Goal: Task Accomplishment & Management: Use online tool/utility

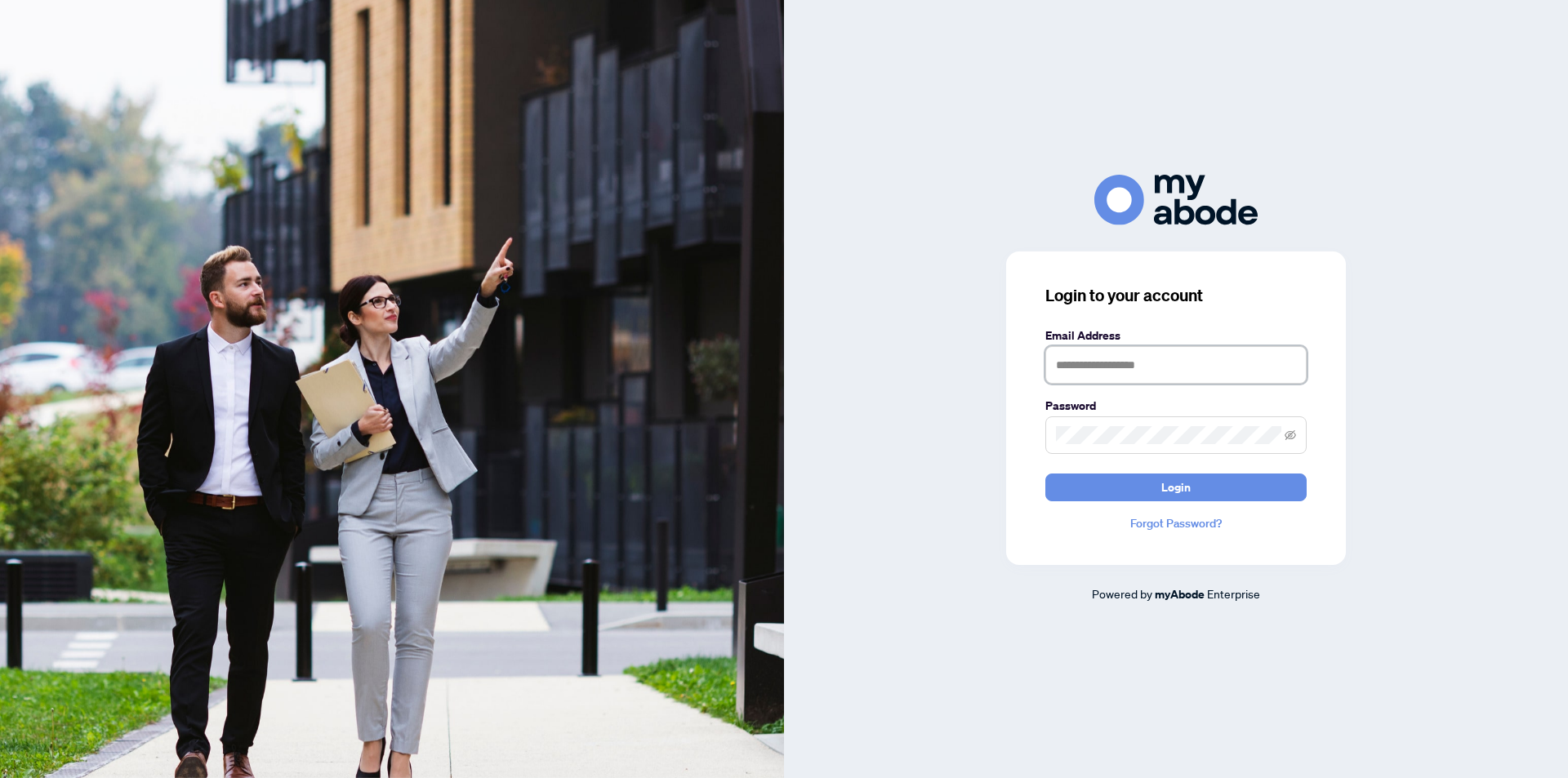
drag, startPoint x: 1203, startPoint y: 361, endPoint x: 1202, endPoint y: 377, distance: 16.0
click at [1203, 365] on input "text" at bounding box center [1176, 365] width 261 height 38
type input "**********"
click at [1045, 473] on button "Login" at bounding box center [1176, 487] width 261 height 27
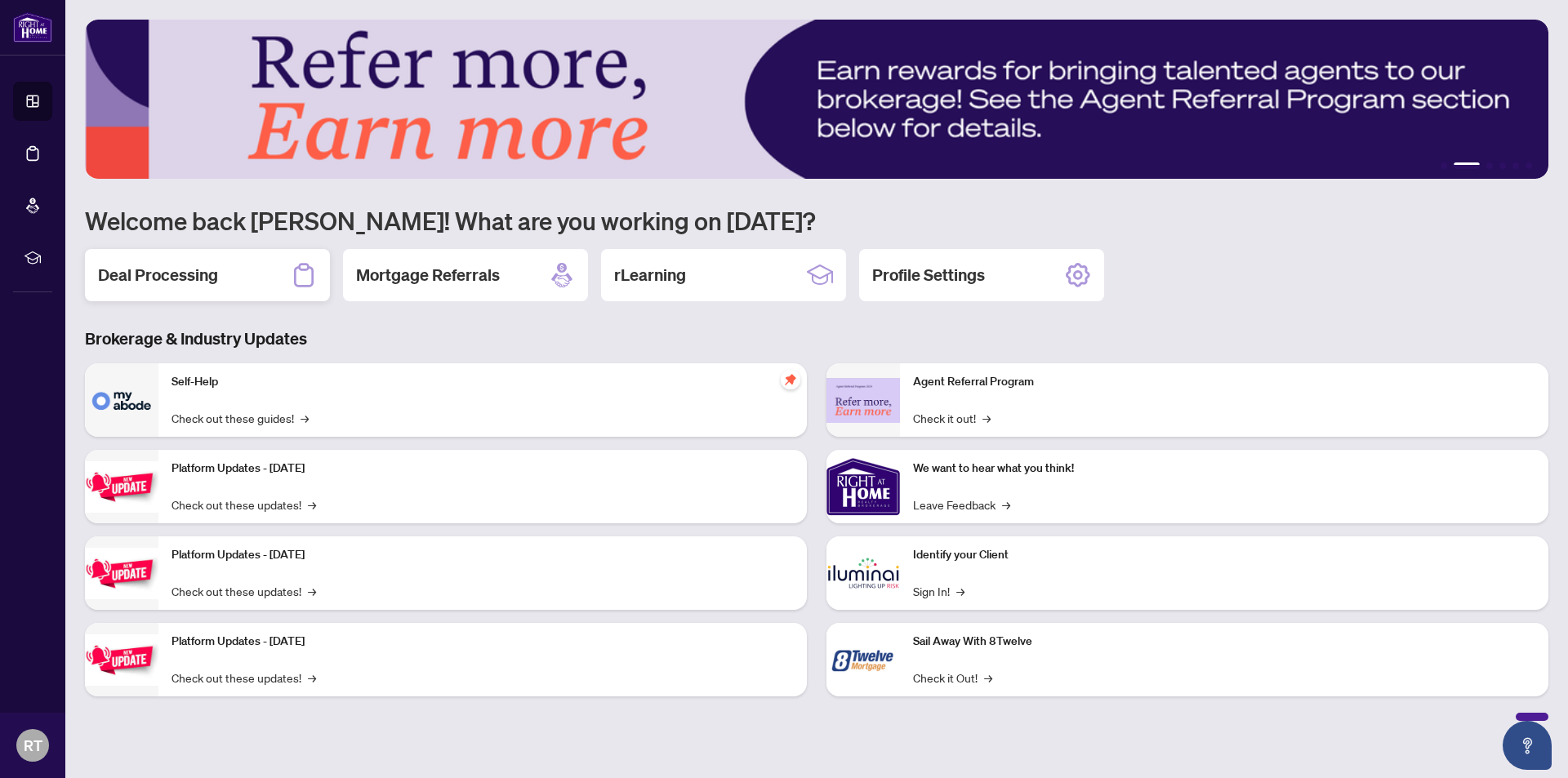
click at [191, 279] on h2 "Deal Processing" at bounding box center [158, 276] width 120 height 23
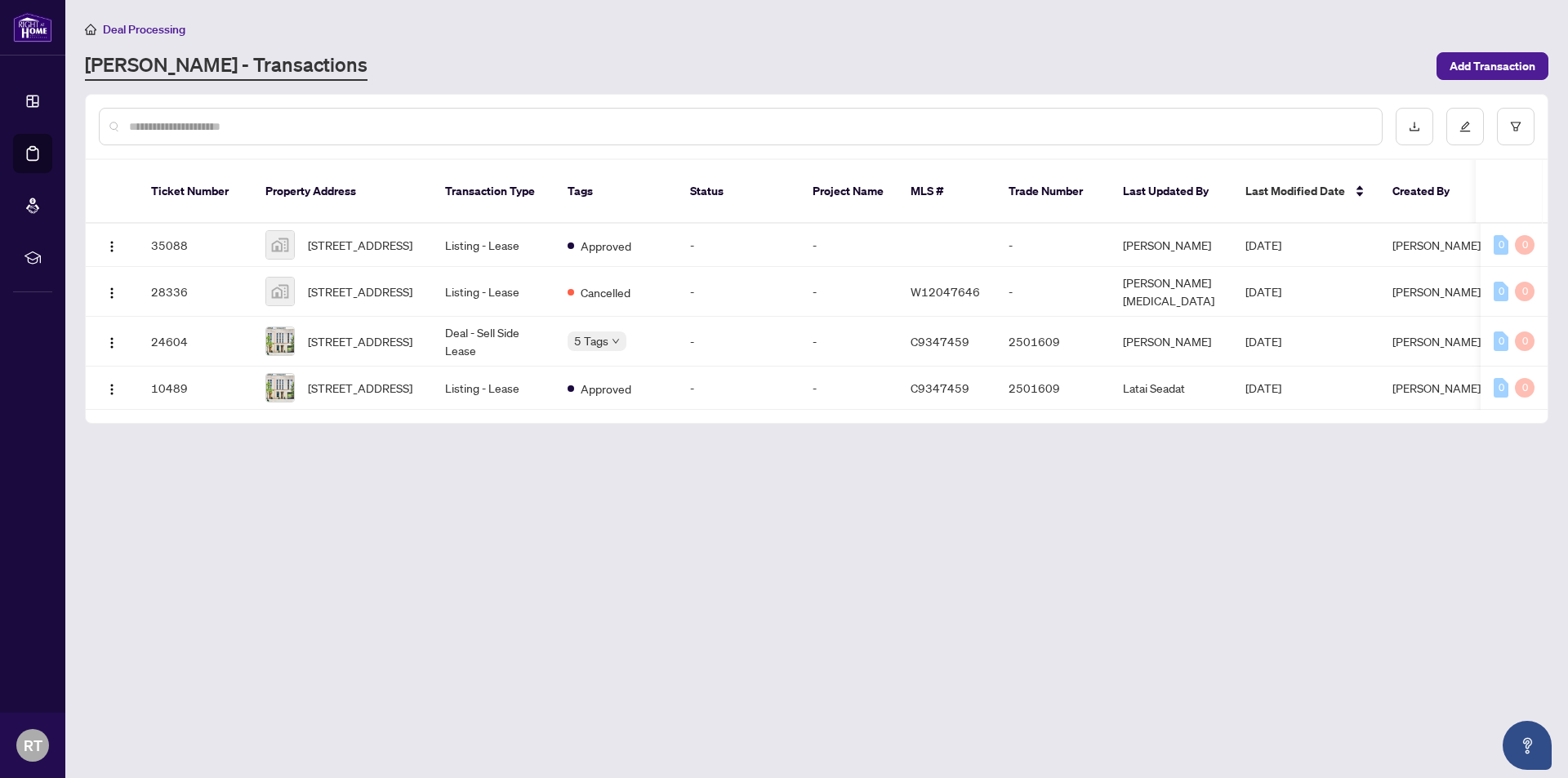
click at [333, 51] on div "RAHR - Transactions" at bounding box center [756, 65] width 1342 height 29
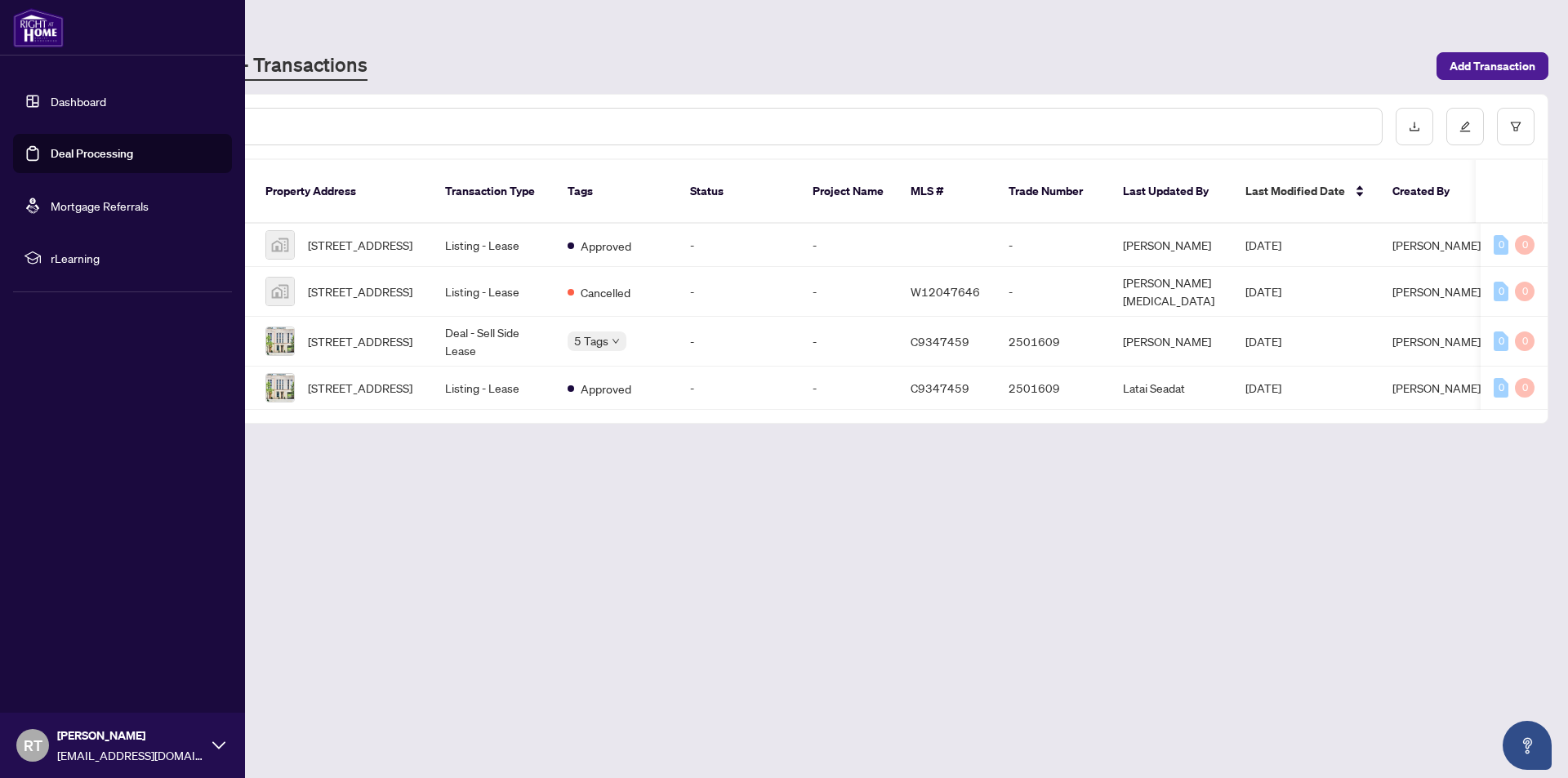
click at [80, 107] on link "Dashboard" at bounding box center [78, 101] width 56 height 15
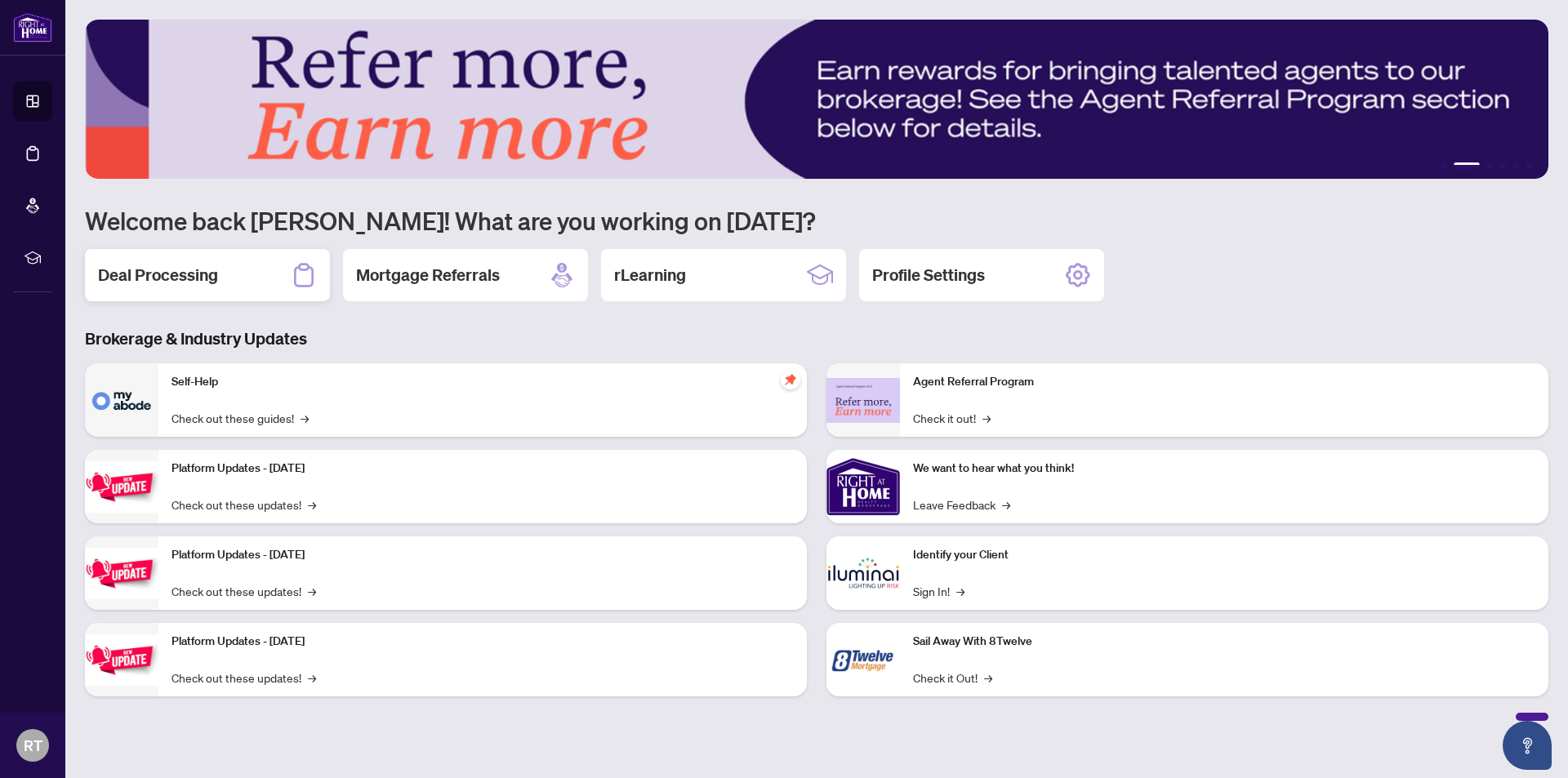
click at [155, 281] on h2 "Deal Processing" at bounding box center [158, 276] width 120 height 23
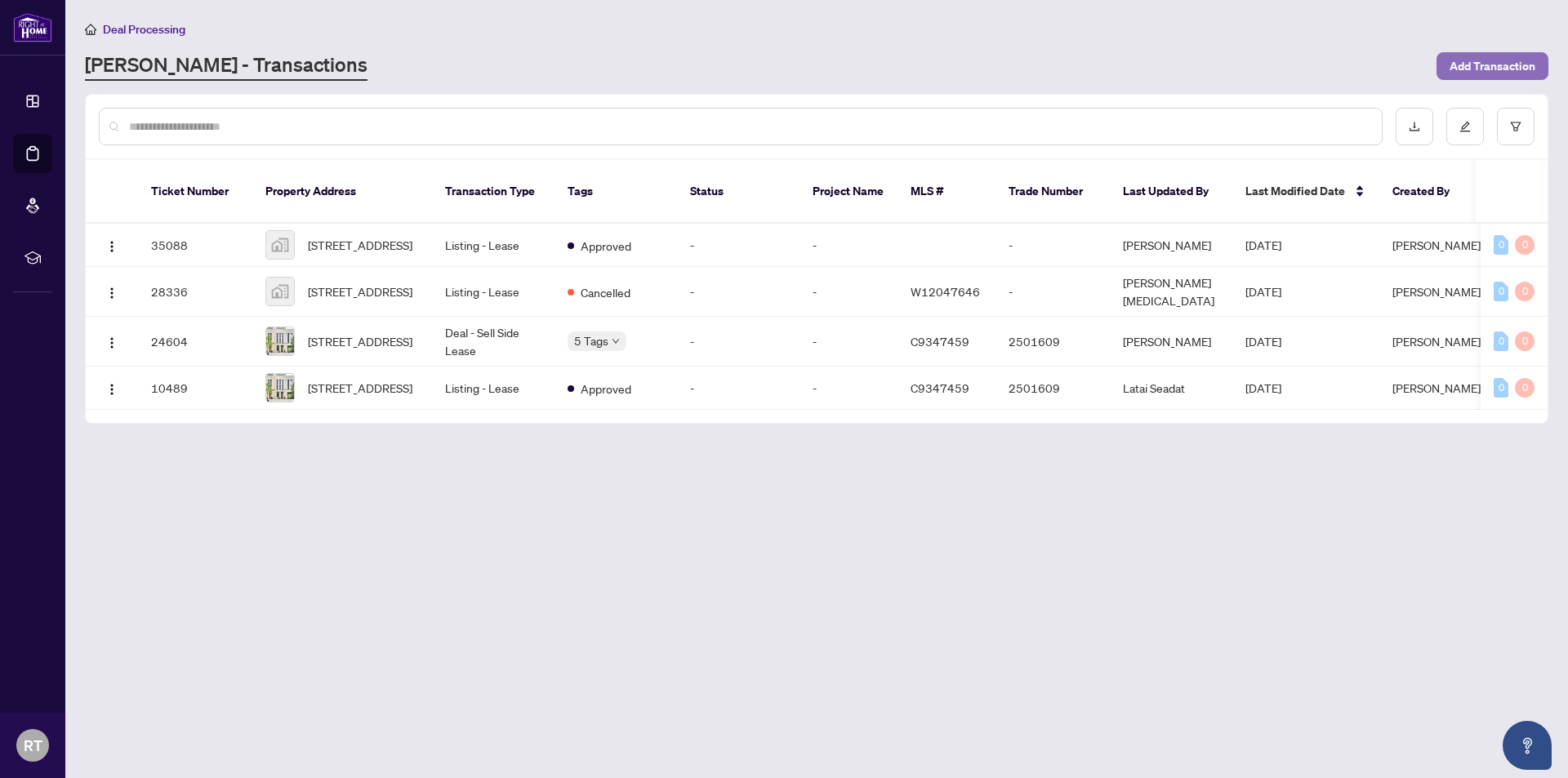
click at [1476, 66] on span "Add Transaction" at bounding box center [1492, 66] width 86 height 26
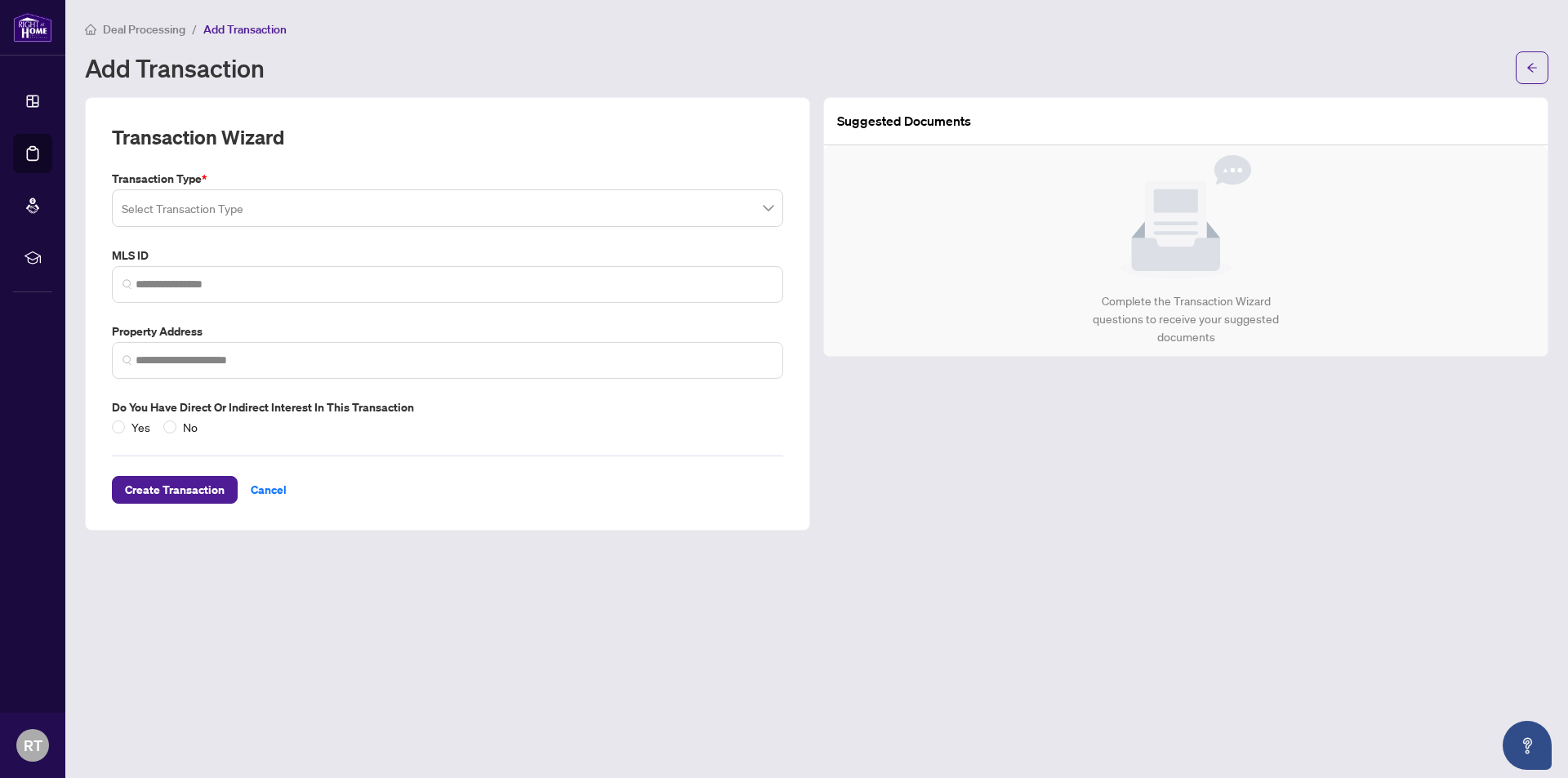
click at [178, 211] on input "search" at bounding box center [440, 210] width 637 height 36
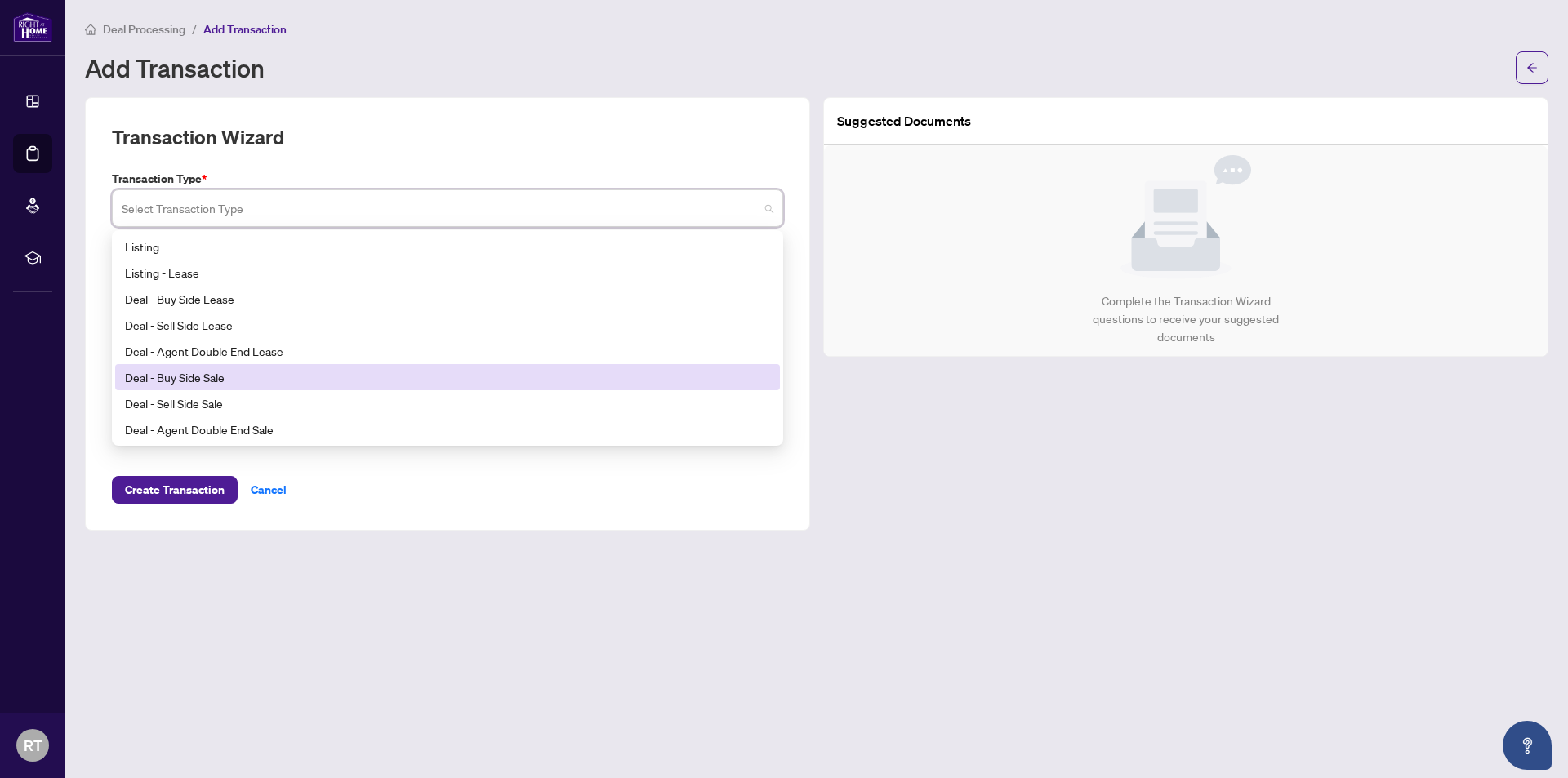
click at [215, 383] on div "Deal - Buy Side Sale" at bounding box center [448, 377] width 645 height 18
